Goal: Task Accomplishment & Management: Use online tool/utility

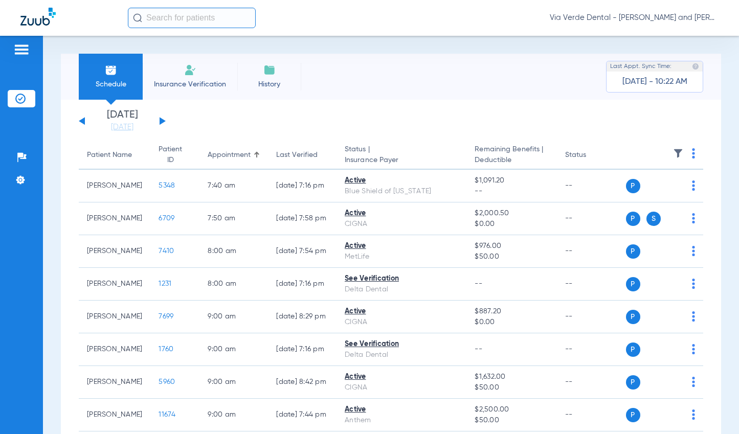
click at [183, 64] on li "Insurance Verification" at bounding box center [190, 77] width 95 height 46
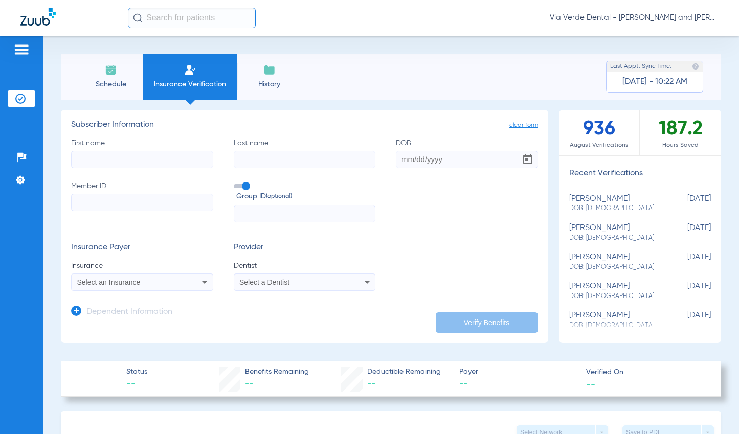
click at [134, 157] on input "First name" at bounding box center [142, 159] width 142 height 17
type input "MARIO"
type input "[PERSON_NAME]"
click at [419, 161] on input "DOB" at bounding box center [467, 159] width 142 height 17
type input "[DATE]"
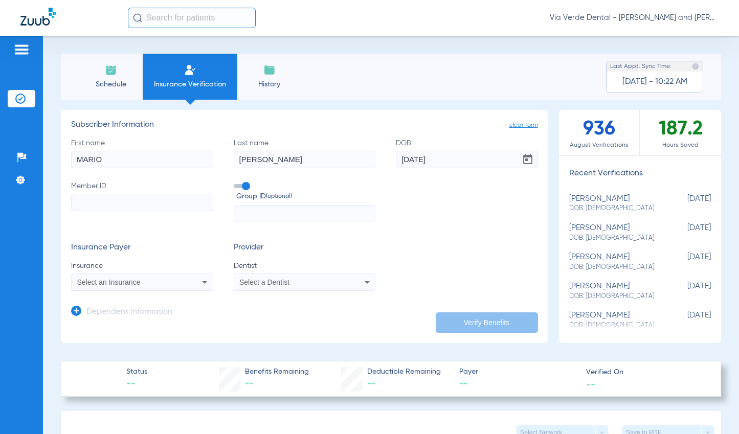
click at [87, 207] on input "Member ID" at bounding box center [142, 202] width 142 height 17
type input "R59163224"
click at [158, 279] on div "Select an Insurance" at bounding box center [129, 282] width 104 height 7
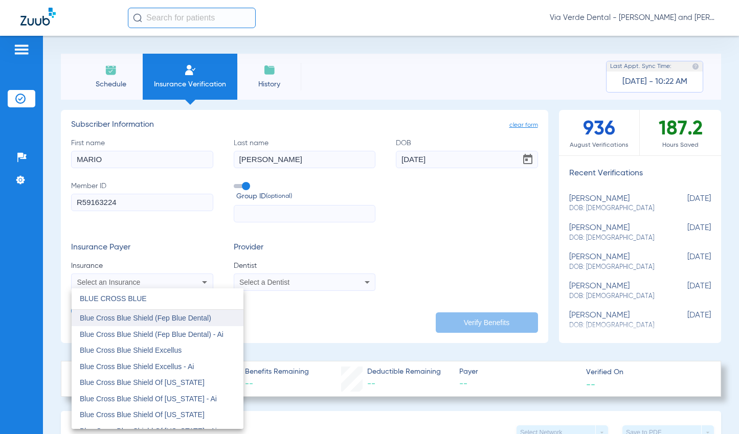
type input "BLUE CROSS BLUE"
click at [202, 320] on span "Blue Cross Blue Shield (Fep Blue Dental)" at bounding box center [145, 318] width 131 height 8
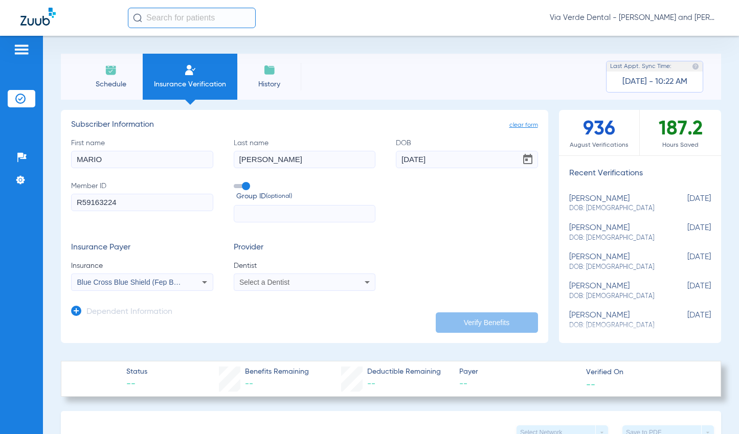
click at [368, 281] on icon at bounding box center [367, 282] width 12 height 12
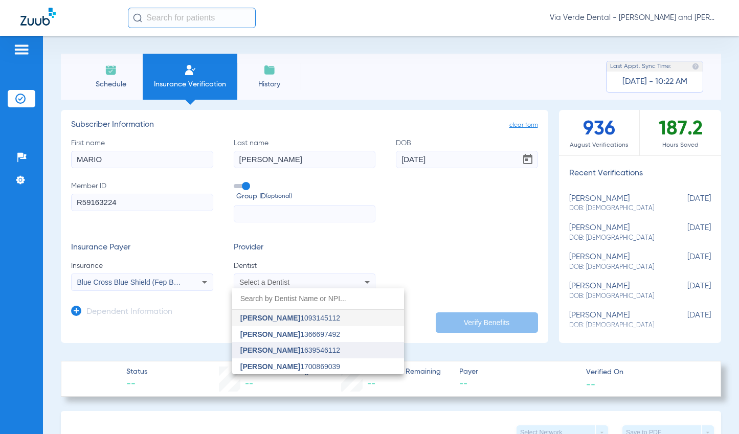
click at [348, 352] on mat-option "[PERSON_NAME] 1639546112" at bounding box center [318, 350] width 172 height 16
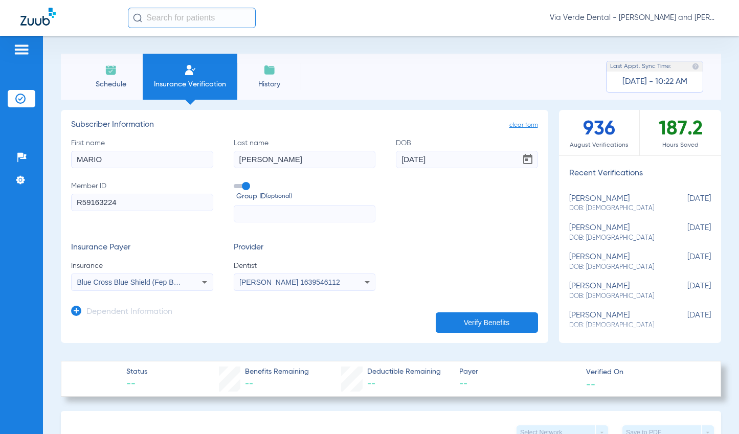
click at [454, 317] on button "Verify Benefits" at bounding box center [487, 323] width 102 height 20
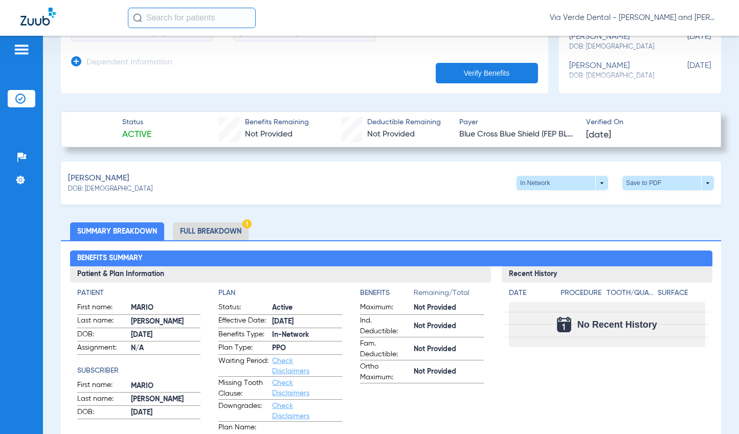
scroll to position [256, 0]
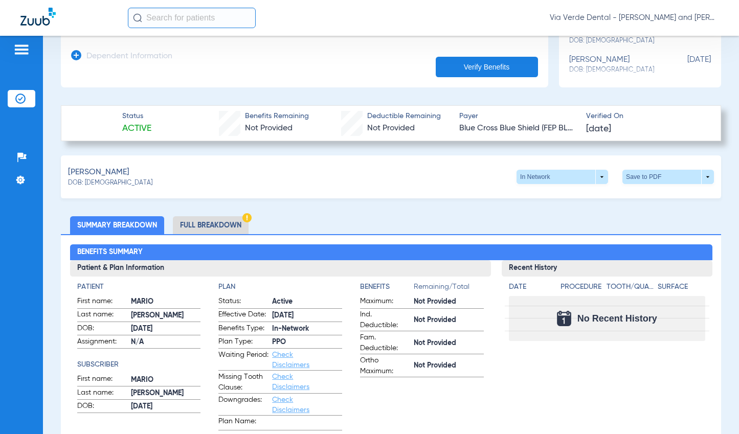
click at [227, 229] on li "Full Breakdown" at bounding box center [211, 225] width 76 height 18
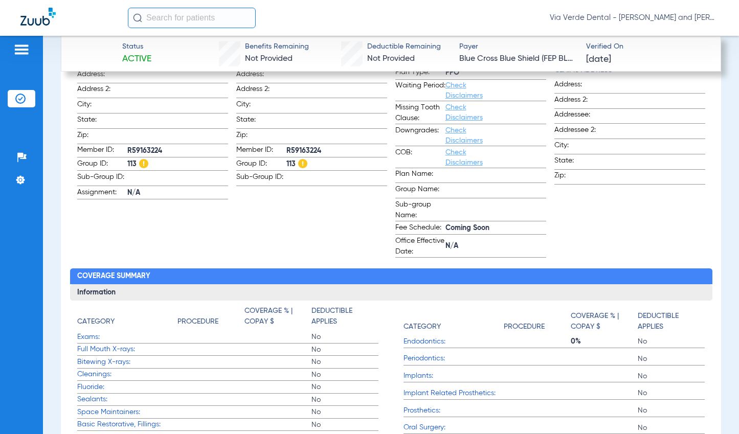
scroll to position [409, 0]
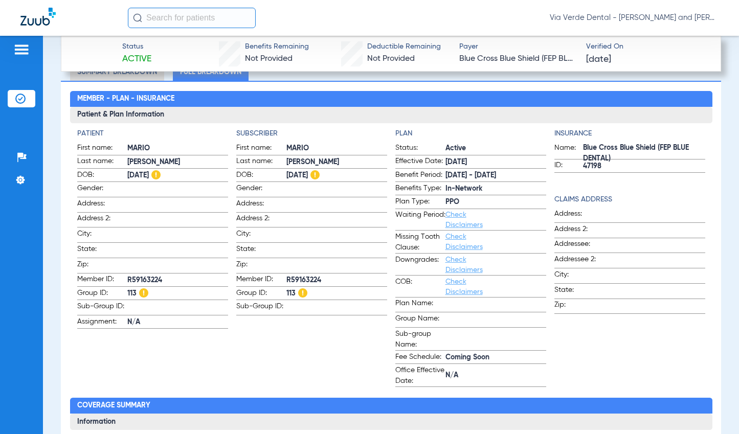
drag, startPoint x: 281, startPoint y: 287, endPoint x: 295, endPoint y: 290, distance: 14.1
click at [295, 290] on label "Group ID: 113" at bounding box center [311, 294] width 151 height 13
copy label "113"
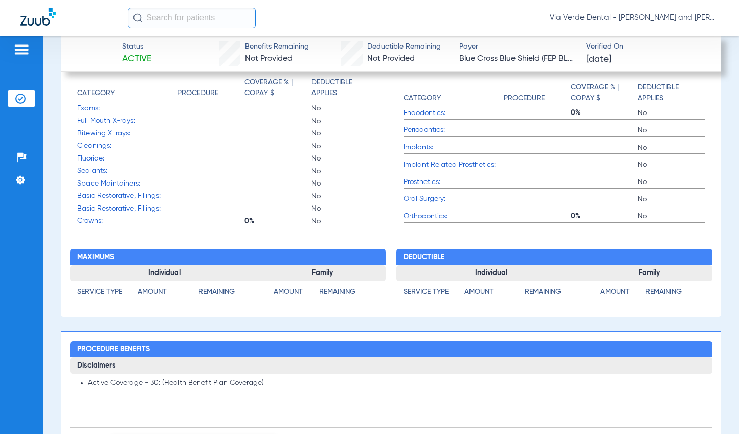
scroll to position [1125, 0]
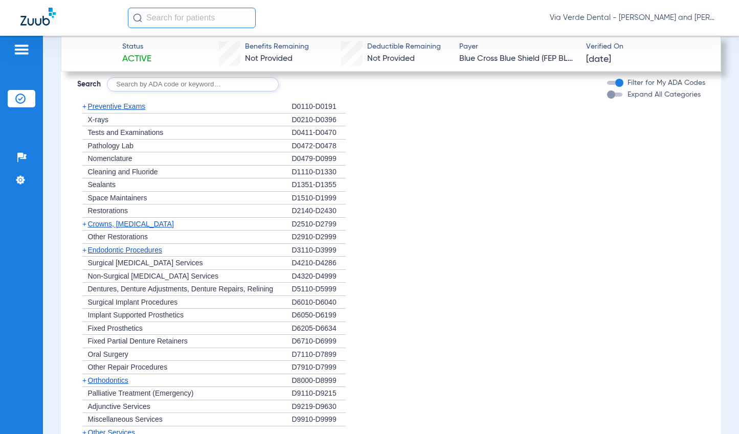
click at [135, 104] on span "Preventive Exams" at bounding box center [117, 106] width 58 height 8
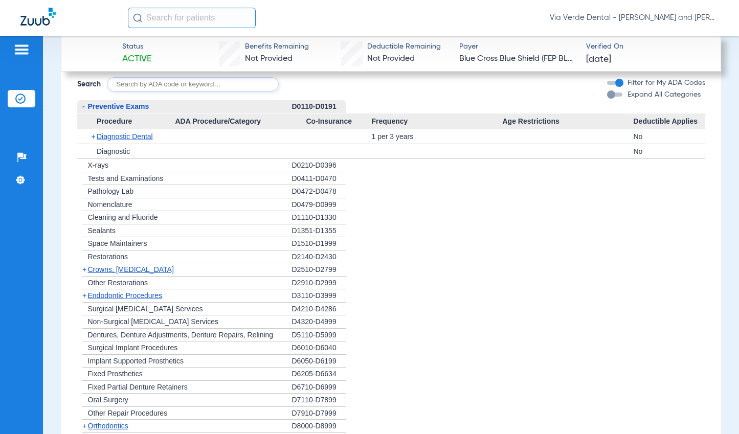
click at [114, 270] on span "Crowns, [MEDICAL_DATA]" at bounding box center [131, 269] width 86 height 8
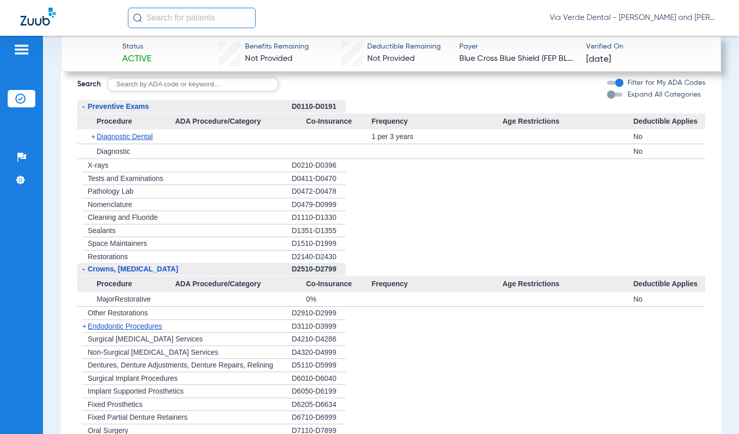
click at [111, 324] on span "Endodontic Procedures" at bounding box center [125, 326] width 75 height 8
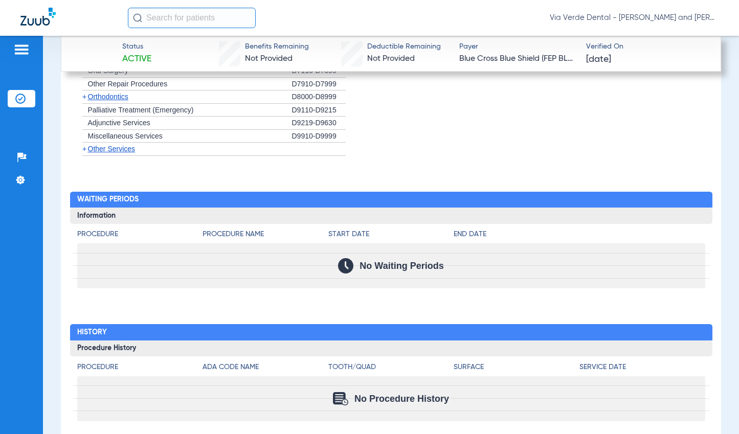
scroll to position [1535, 0]
